Goal: Task Accomplishment & Management: Manage account settings

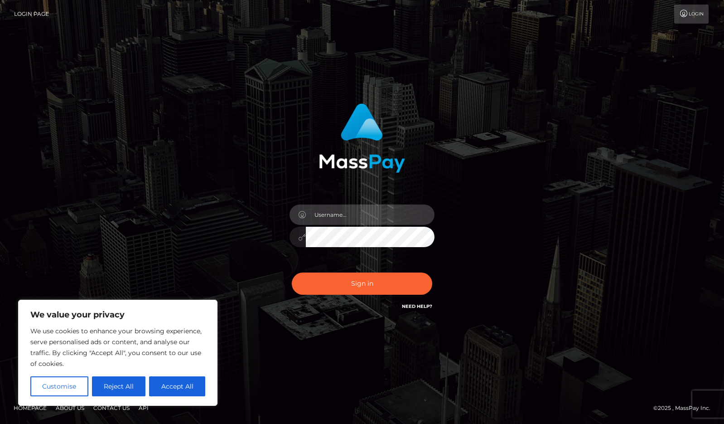
type input "yourgoddesslanaa@gmail.com"
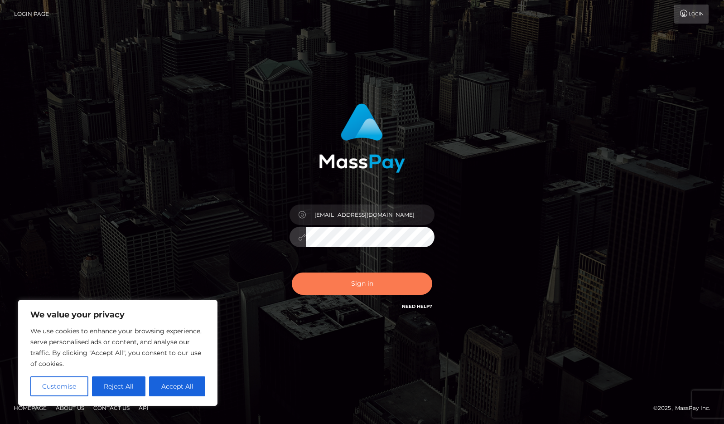
click at [370, 286] on button "Sign in" at bounding box center [362, 283] width 141 height 22
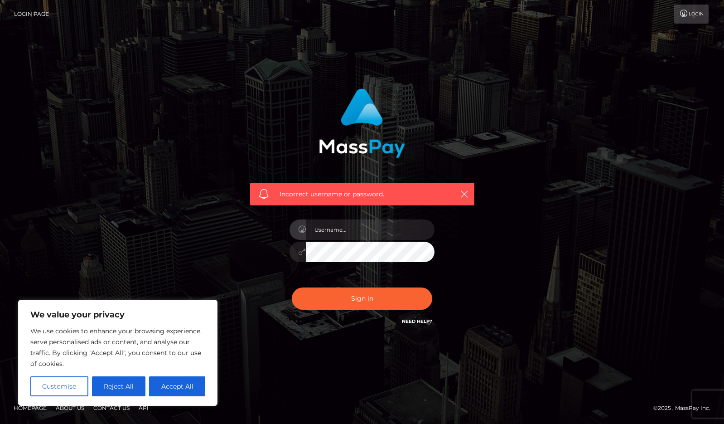
click at [495, 282] on div "Incorrect username or password." at bounding box center [362, 212] width 517 height 261
click at [345, 230] on input "text" at bounding box center [370, 229] width 129 height 20
type input "[EMAIL_ADDRESS][DOMAIN_NAME]"
click at [357, 300] on button "Sign in" at bounding box center [362, 298] width 141 height 22
click at [316, 318] on div "Sign in Need Help?" at bounding box center [362, 302] width 159 height 40
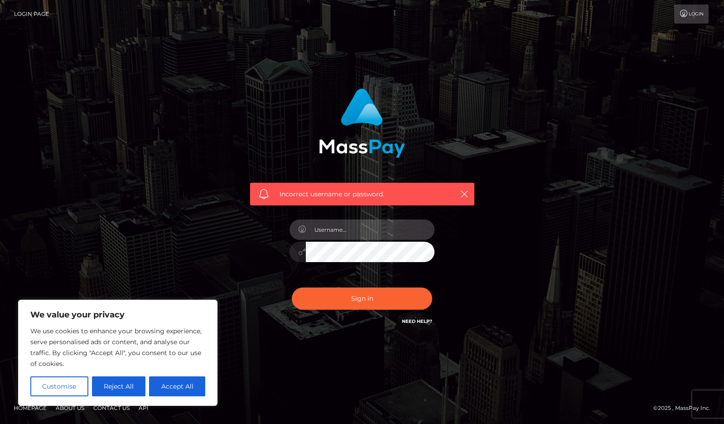
click at [335, 231] on input "text" at bounding box center [370, 229] width 129 height 20
type input "yourgoddesslanaa@gmail.com"
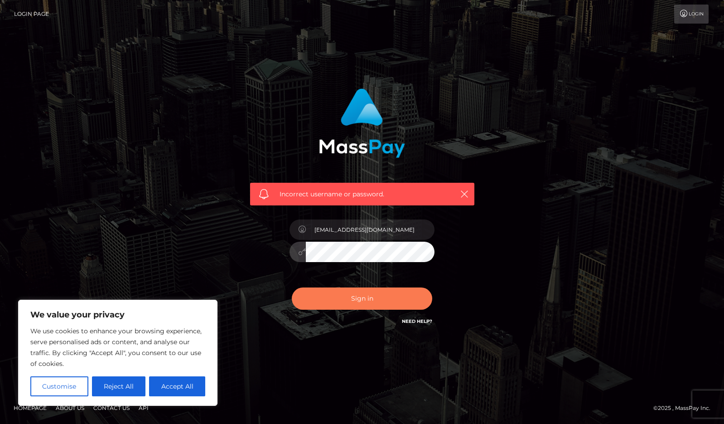
click at [368, 301] on button "Sign in" at bounding box center [362, 298] width 141 height 22
click at [419, 320] on link "Need Help?" at bounding box center [417, 321] width 30 height 6
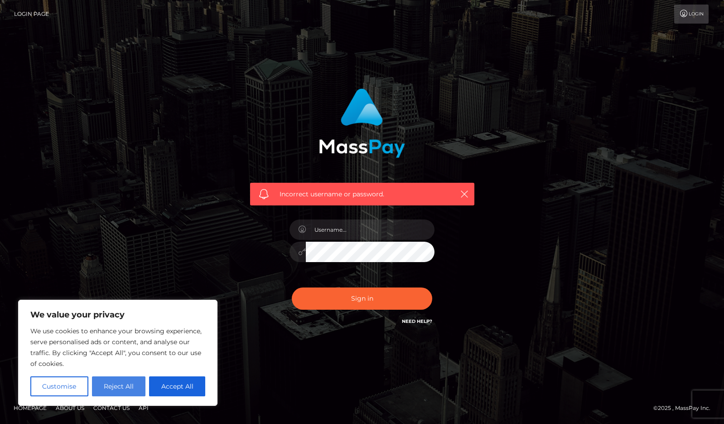
click at [118, 382] on button "Reject All" at bounding box center [119, 386] width 54 height 20
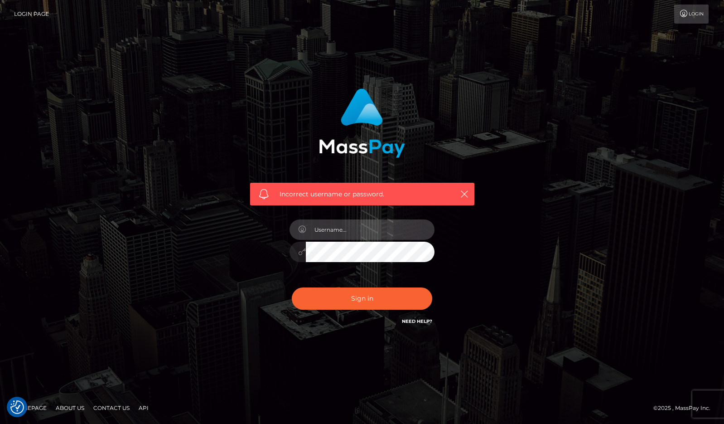
type input "yourgoddesslanaa@gmail.com"
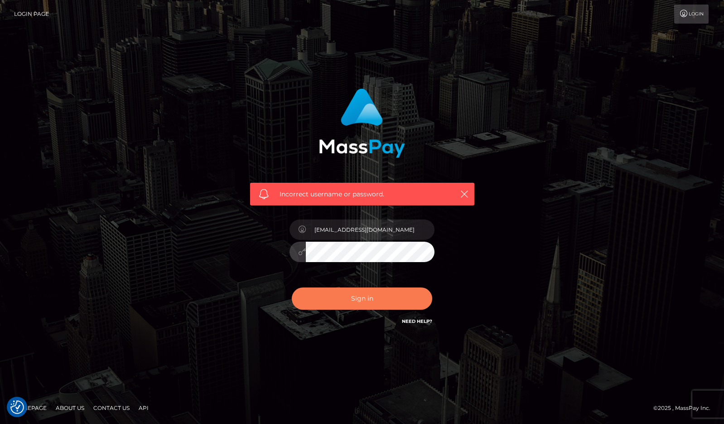
click at [357, 303] on button "Sign in" at bounding box center [362, 298] width 141 height 22
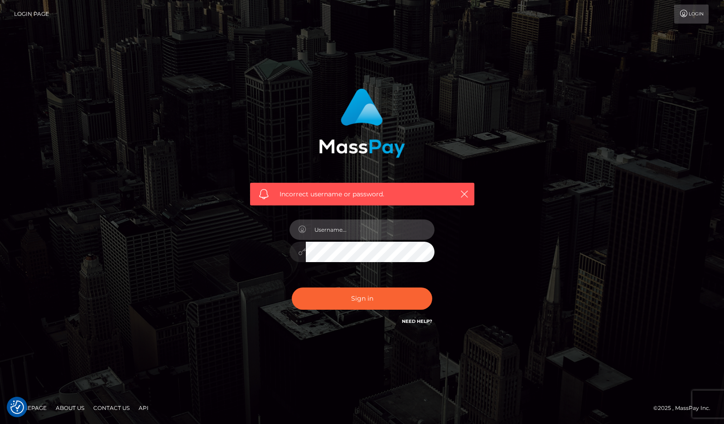
type input "[EMAIL_ADDRESS][DOMAIN_NAME]"
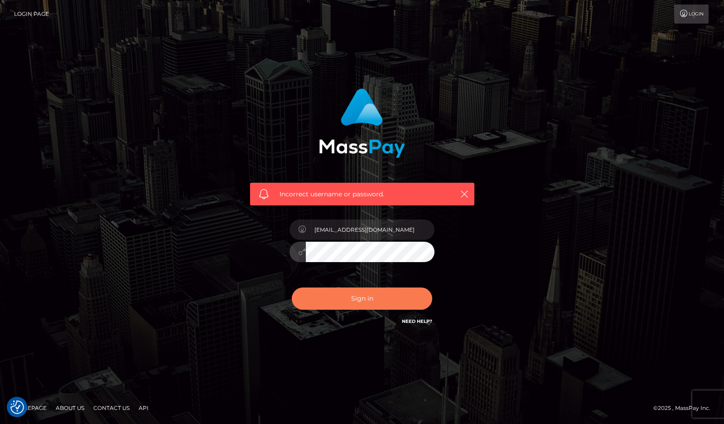
click at [378, 305] on button "Sign in" at bounding box center [362, 298] width 141 height 22
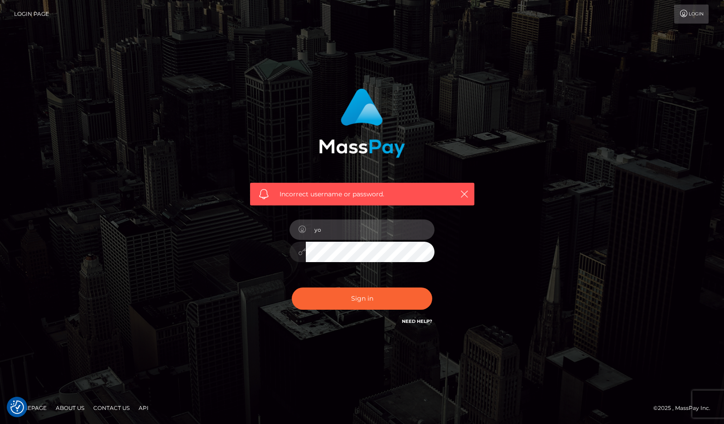
type input "y"
type input "yourgoddesslanaa"
click at [257, 294] on div "Incorrect username or password. yourgoddesslanaa" at bounding box center [362, 208] width 238 height 252
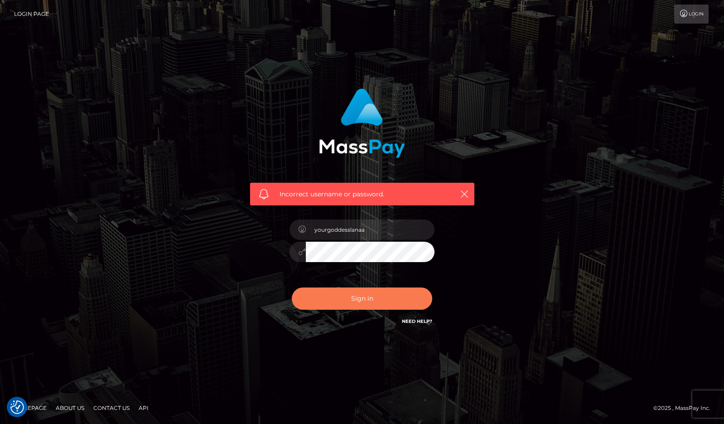
click at [354, 301] on button "Sign in" at bounding box center [362, 298] width 141 height 22
